Goal: Information Seeking & Learning: Learn about a topic

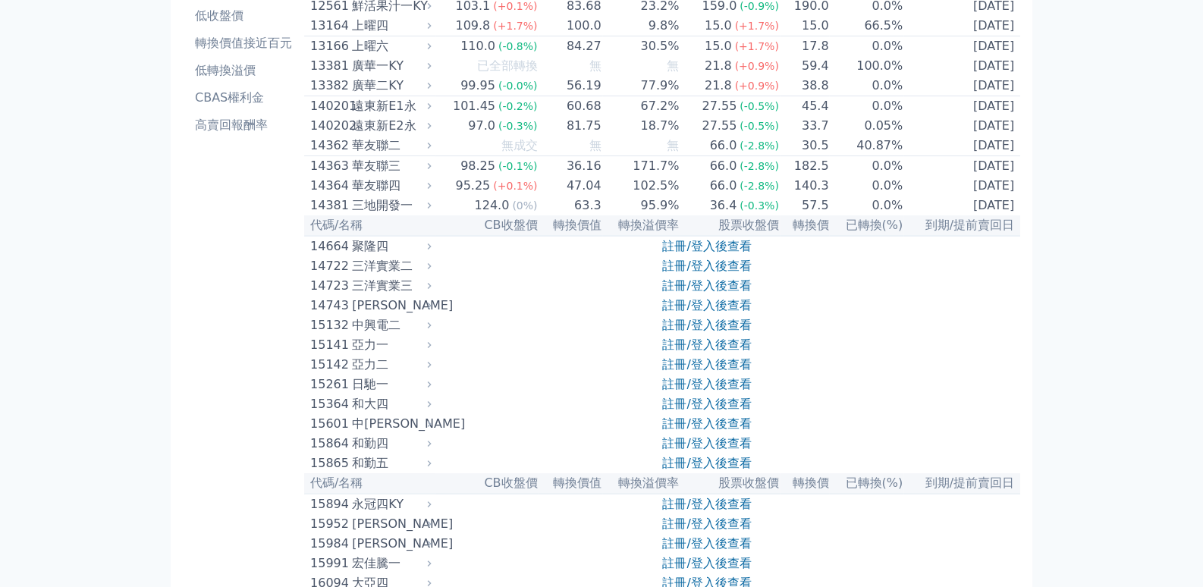
scroll to position [197, 0]
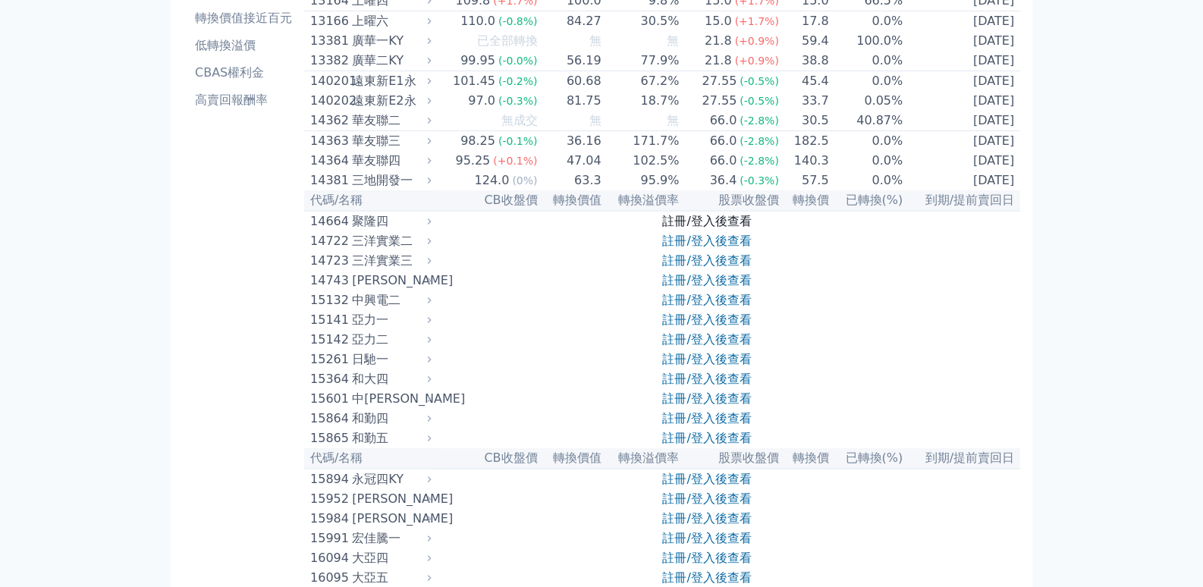
click at [688, 228] on link "註冊/登入後查看" at bounding box center [706, 221] width 89 height 14
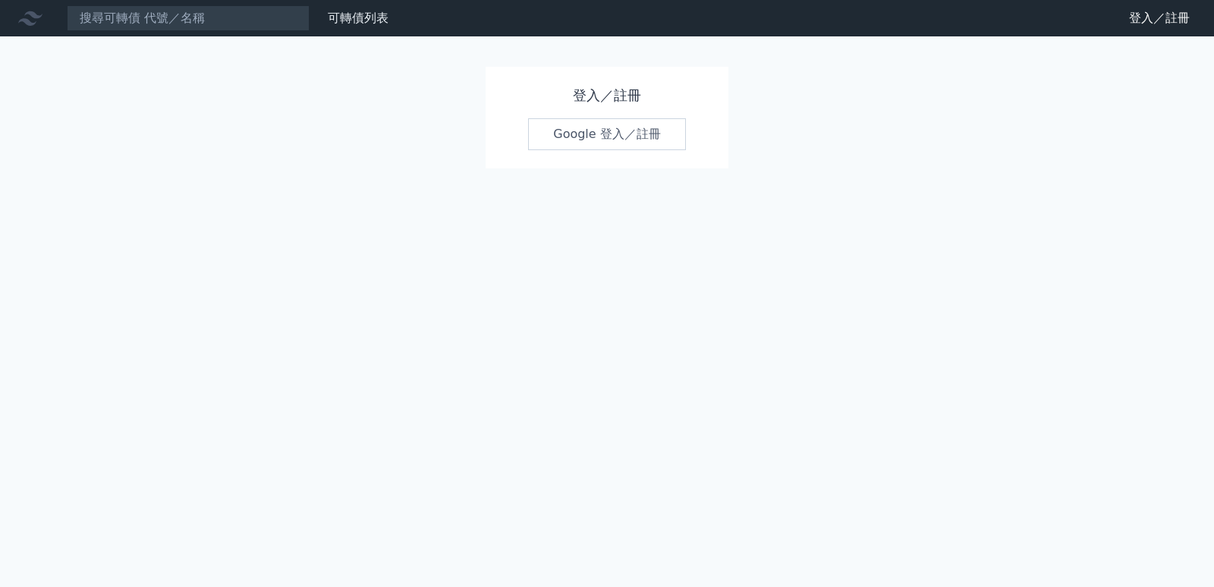
click at [605, 150] on link "Google 登入／註冊" at bounding box center [607, 134] width 158 height 32
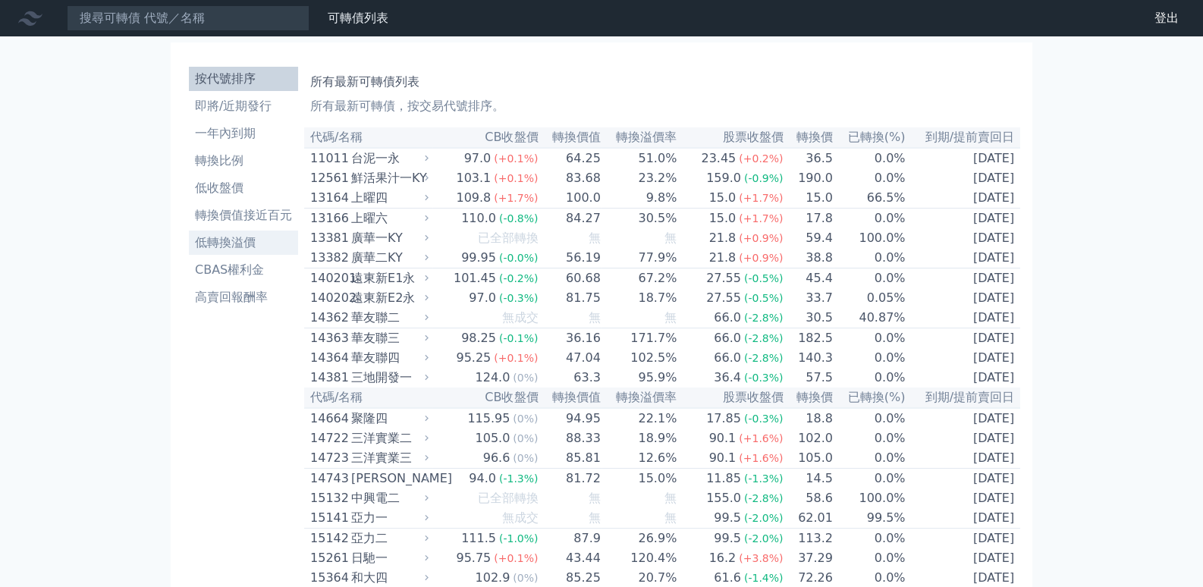
click at [189, 252] on li "低轉換溢價" at bounding box center [243, 243] width 109 height 18
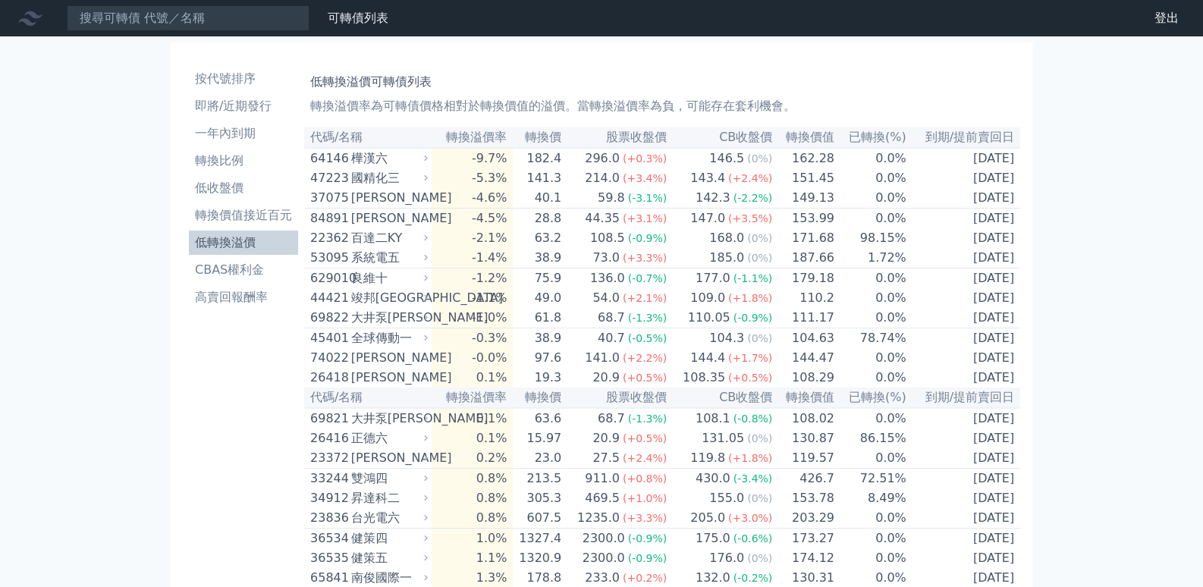
click at [454, 148] on th "轉換溢價率" at bounding box center [472, 137] width 81 height 20
click at [432, 148] on th "轉換溢價率" at bounding box center [472, 137] width 81 height 20
click at [200, 115] on li "即將/近期發行" at bounding box center [243, 106] width 109 height 18
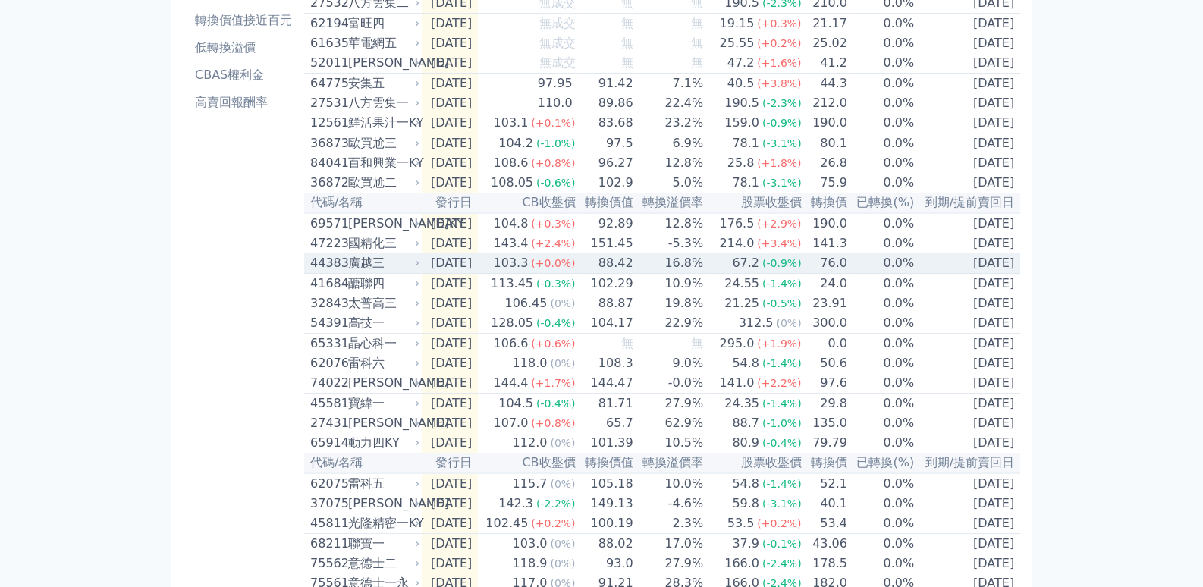
scroll to position [197, 0]
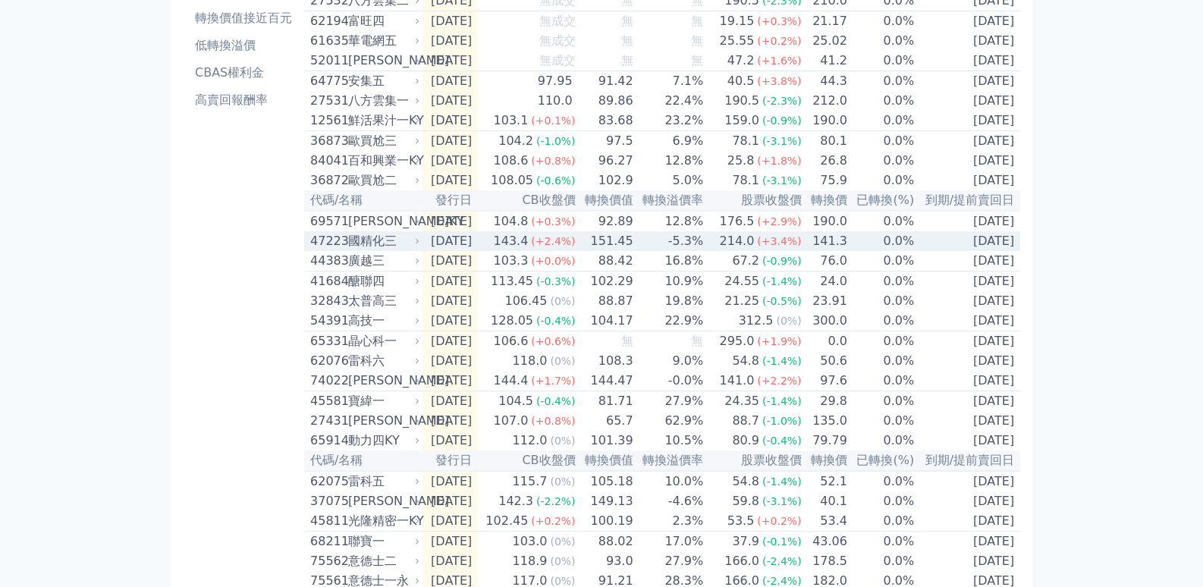
click at [801, 247] on span "(+3.4%)" at bounding box center [779, 241] width 44 height 12
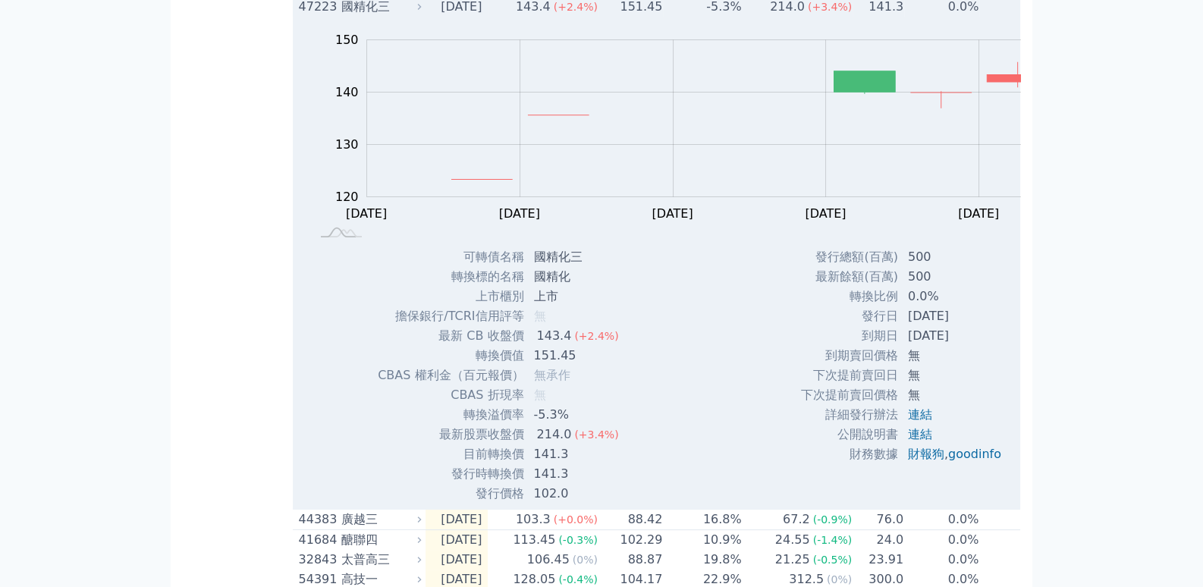
scroll to position [296, 0]
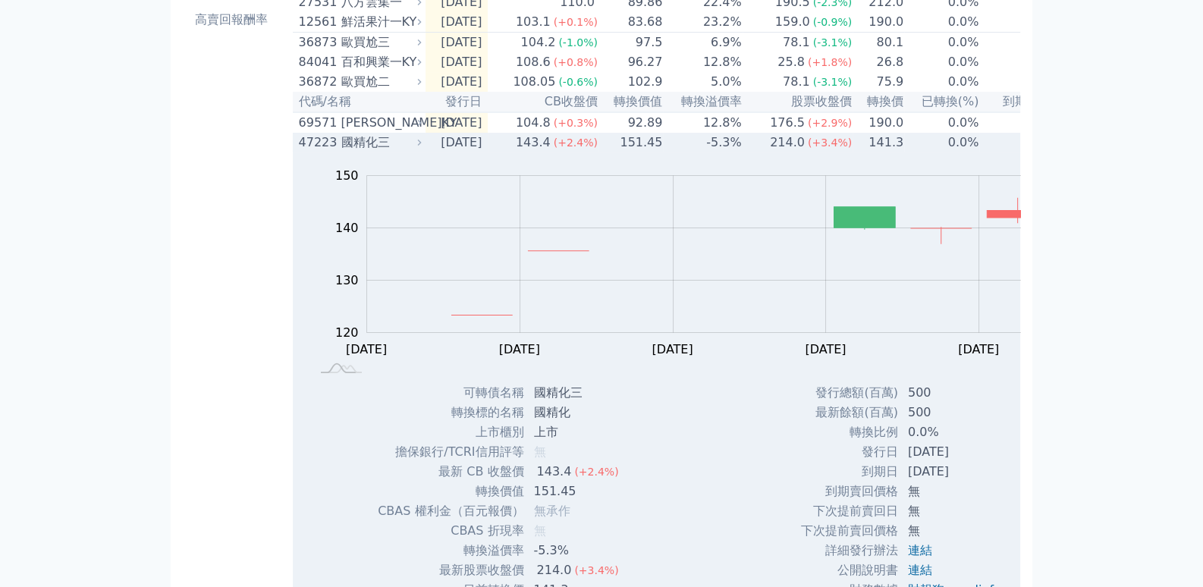
click at [808, 149] on span "(+3.4%)" at bounding box center [830, 143] width 44 height 12
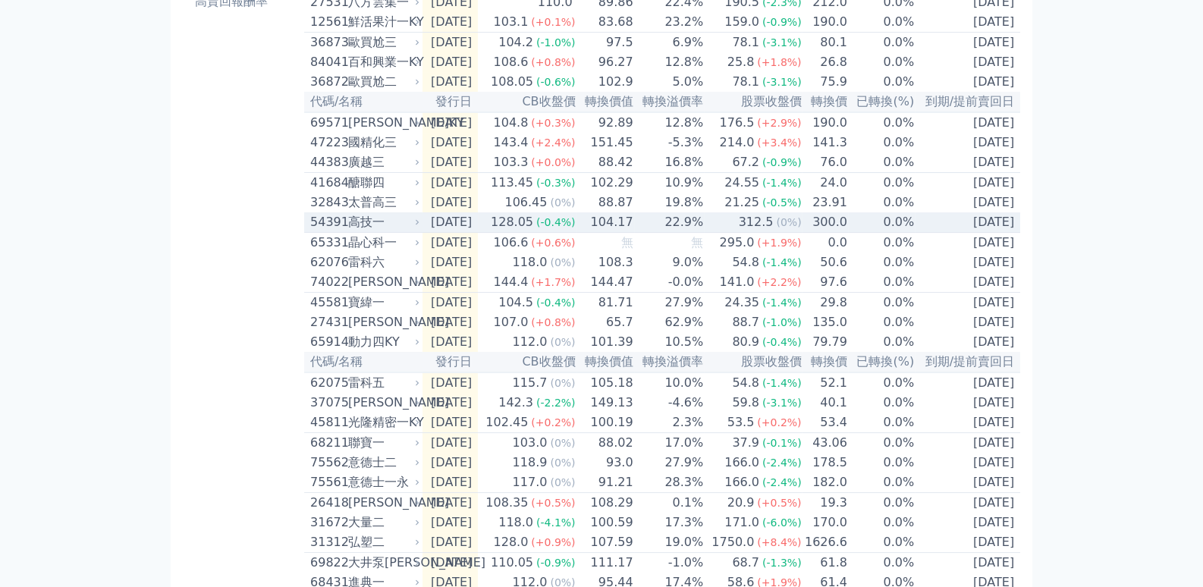
click at [777, 231] on div "312.5" at bounding box center [756, 222] width 41 height 18
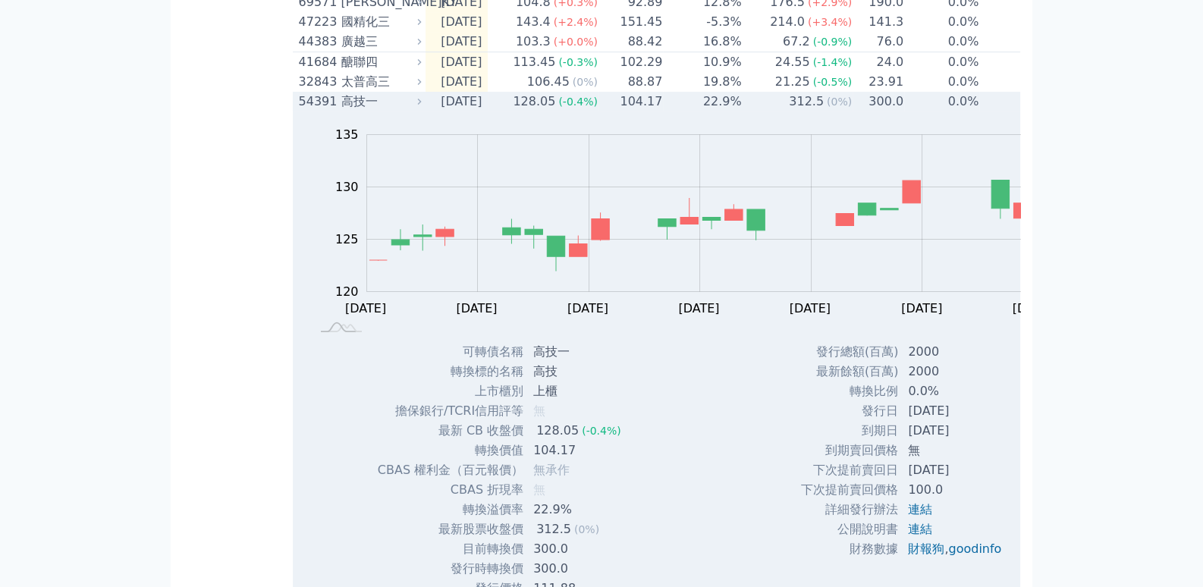
scroll to position [395, 0]
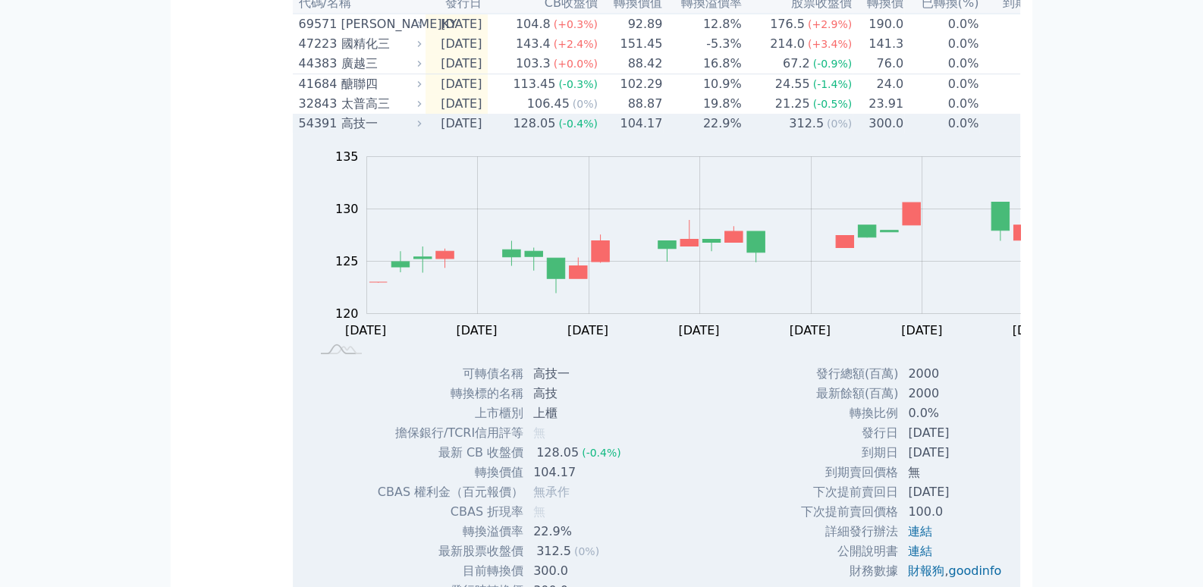
click at [795, 133] on div "312.5" at bounding box center [806, 124] width 41 height 18
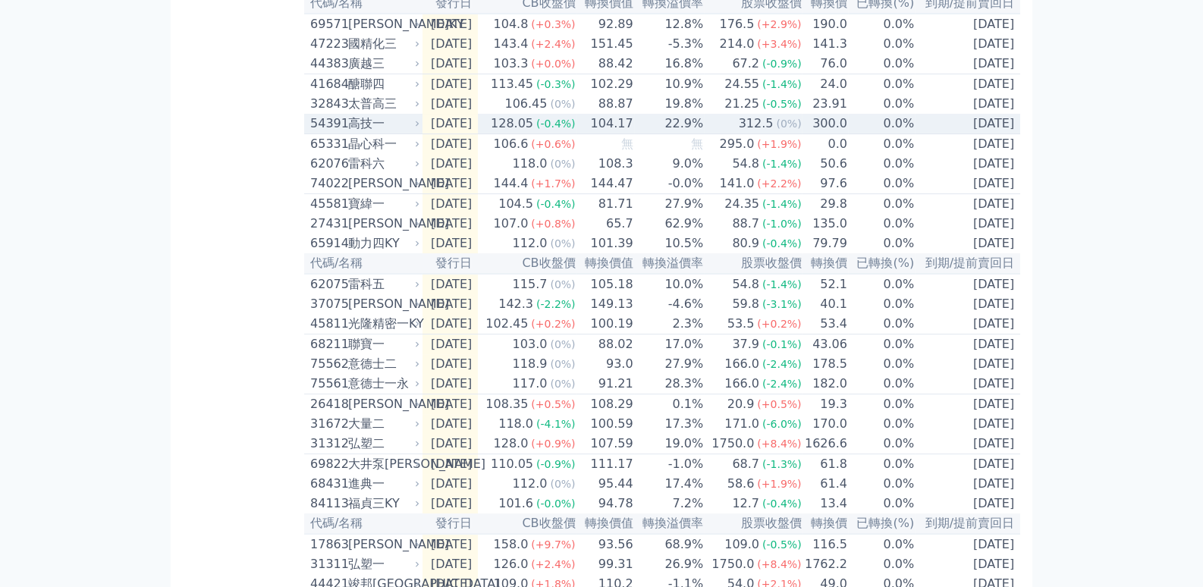
click at [777, 133] on div "312.5" at bounding box center [756, 124] width 41 height 18
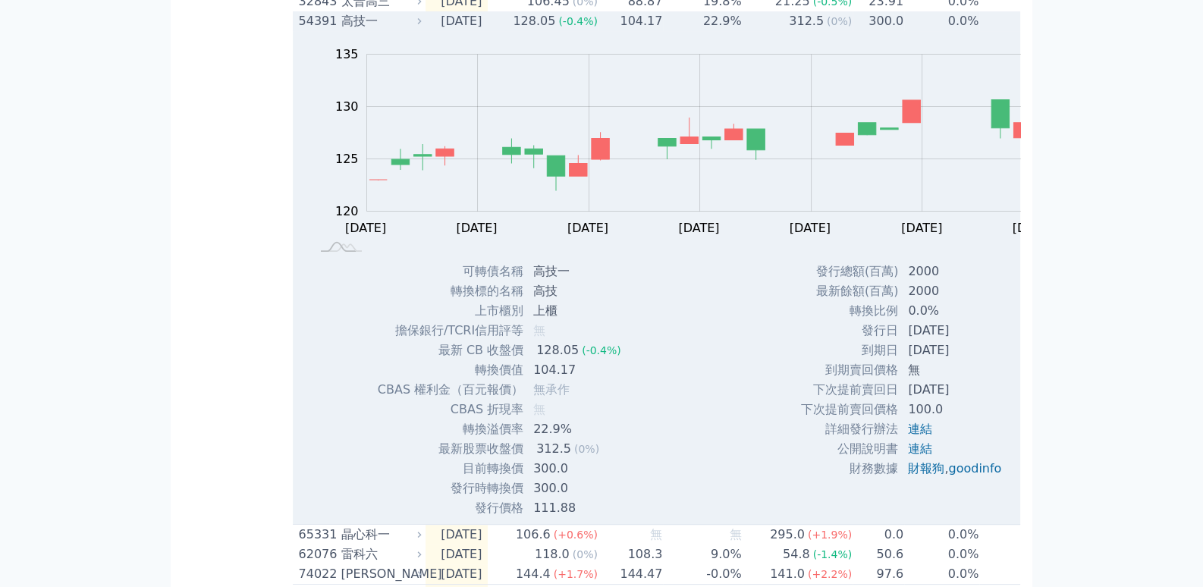
scroll to position [493, 0]
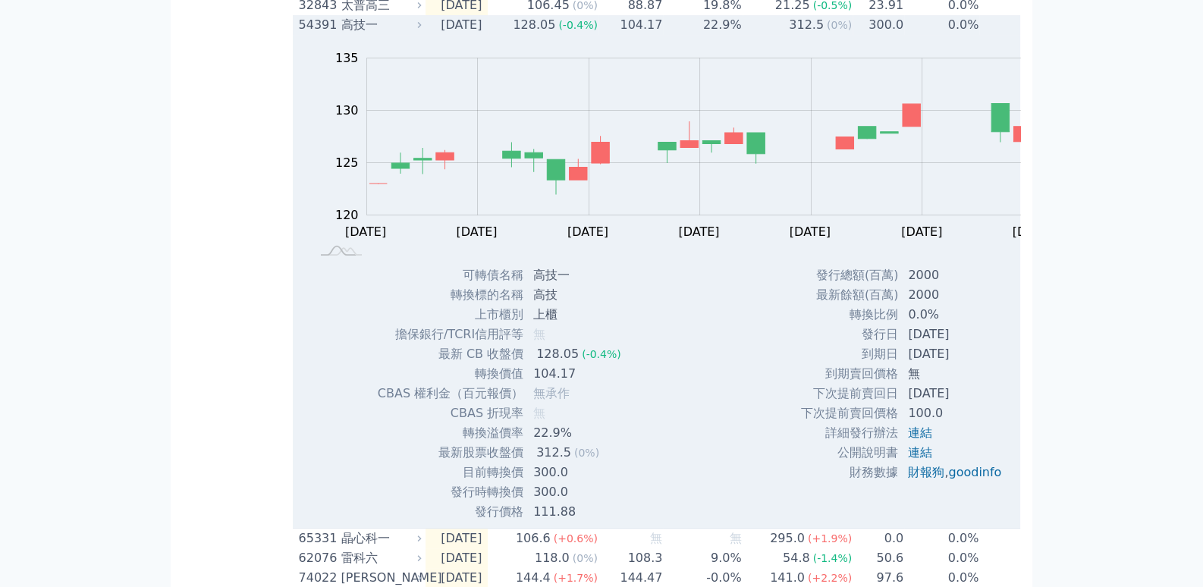
click at [786, 34] on div "312.5" at bounding box center [806, 25] width 41 height 18
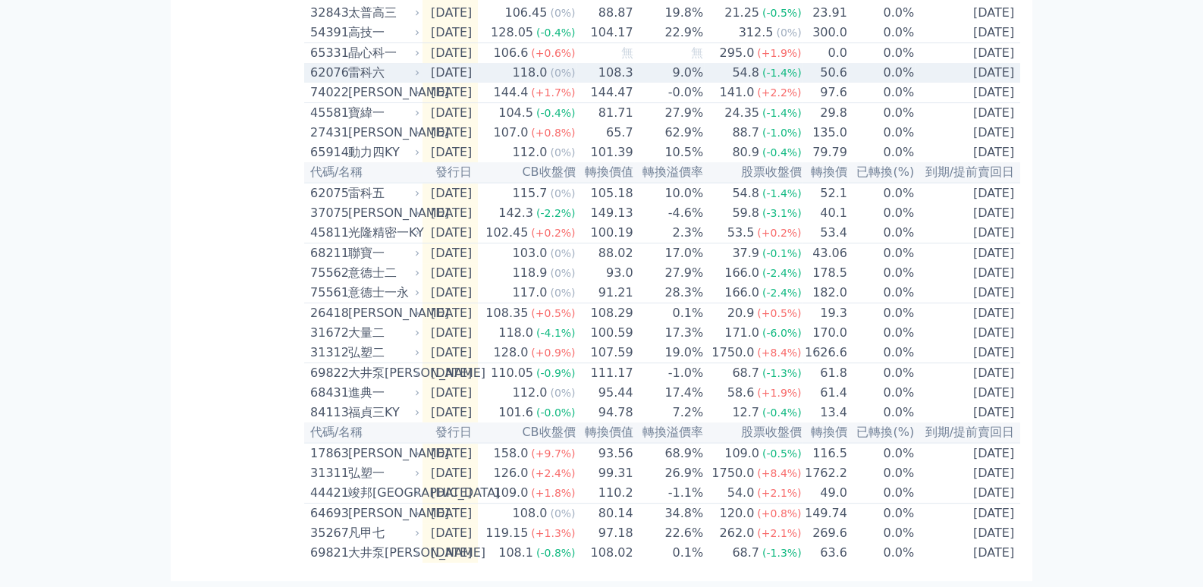
click at [792, 79] on span "(-1.4%)" at bounding box center [782, 73] width 39 height 12
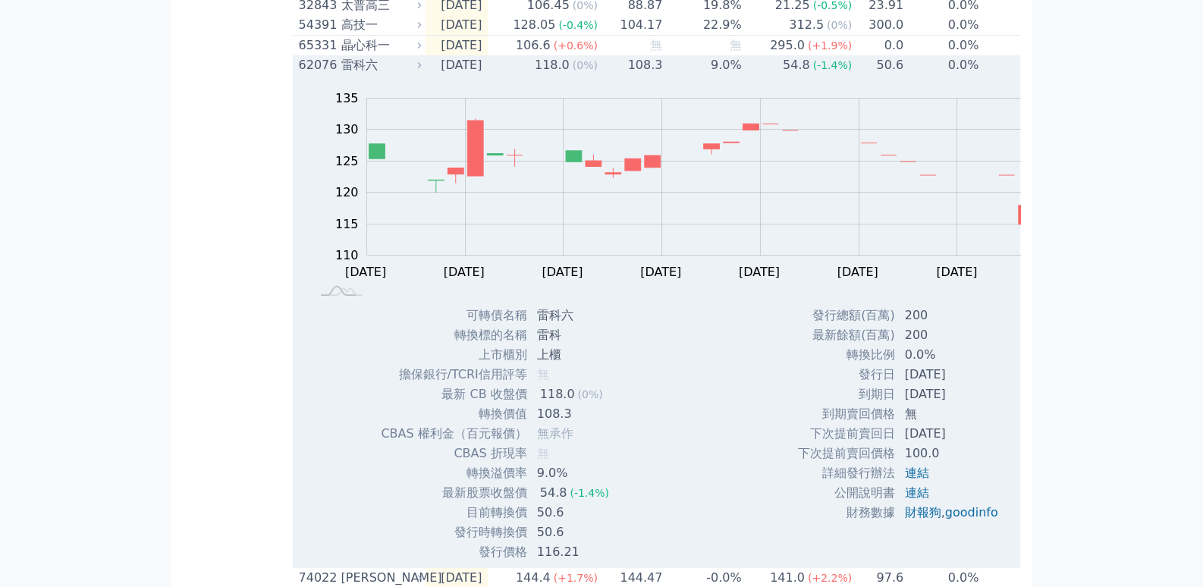
click at [813, 71] on span "(-1.4%)" at bounding box center [832, 65] width 39 height 12
